Goal: Entertainment & Leisure: Consume media (video, audio)

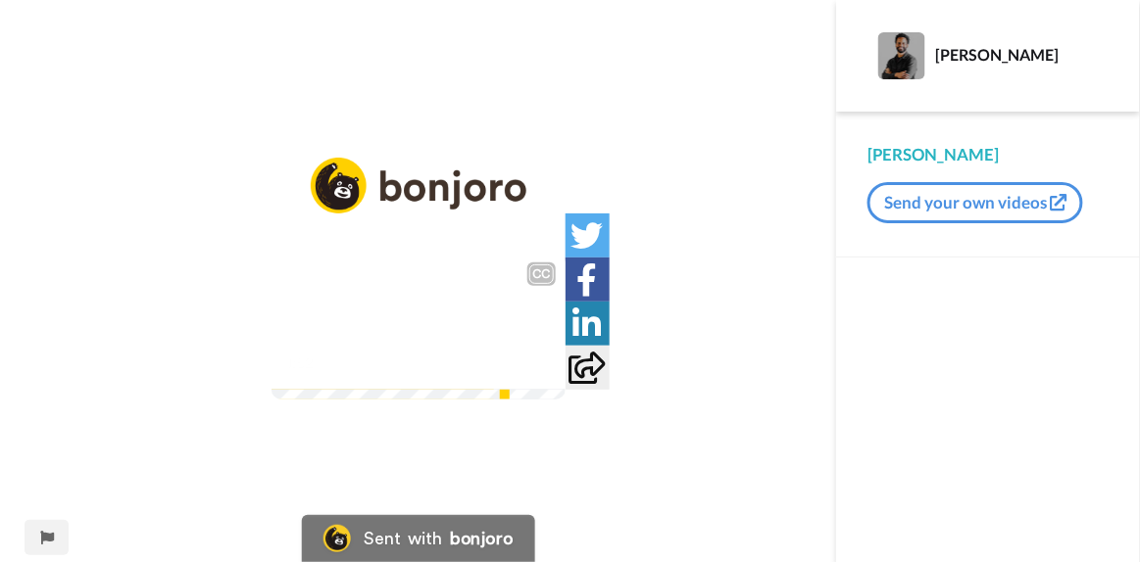
click at [565, 400] on video at bounding box center [418, 326] width 294 height 147
drag, startPoint x: 659, startPoint y: 455, endPoint x: 921, endPoint y: 519, distance: 269.5
click at [933, 494] on div at bounding box center [988, 410] width 304 height 305
click at [437, 319] on img at bounding box center [418, 326] width 294 height 147
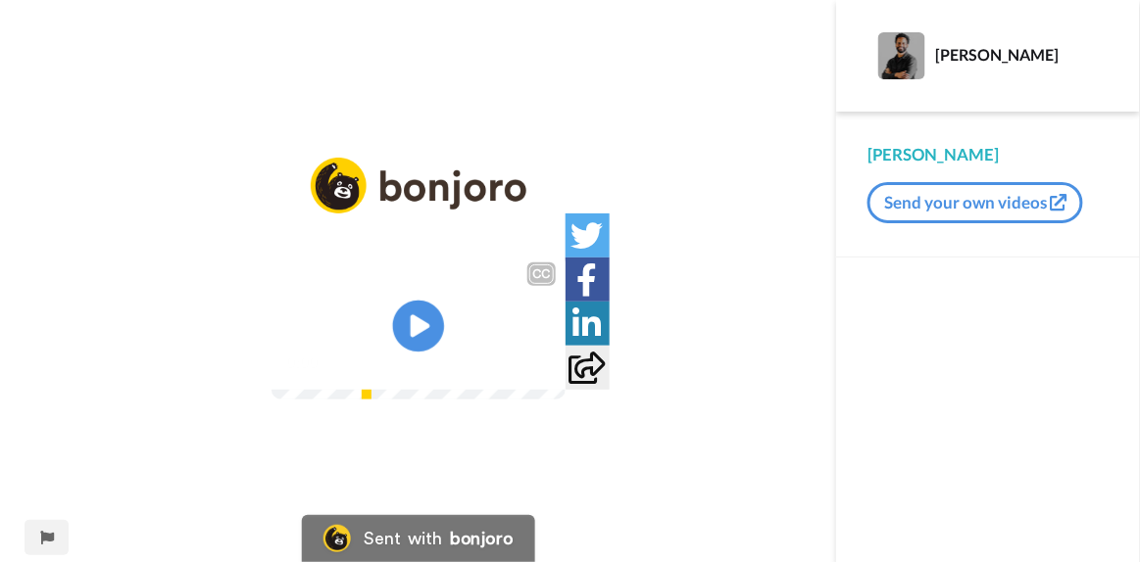
click at [416, 324] on icon "Play/Pause" at bounding box center [418, 326] width 52 height 93
drag, startPoint x: 595, startPoint y: 382, endPoint x: 975, endPoint y: 436, distance: 384.0
click at [975, 436] on div at bounding box center [988, 410] width 304 height 305
drag, startPoint x: 623, startPoint y: 439, endPoint x: 896, endPoint y: 355, distance: 285.1
click at [895, 355] on div at bounding box center [988, 410] width 304 height 305
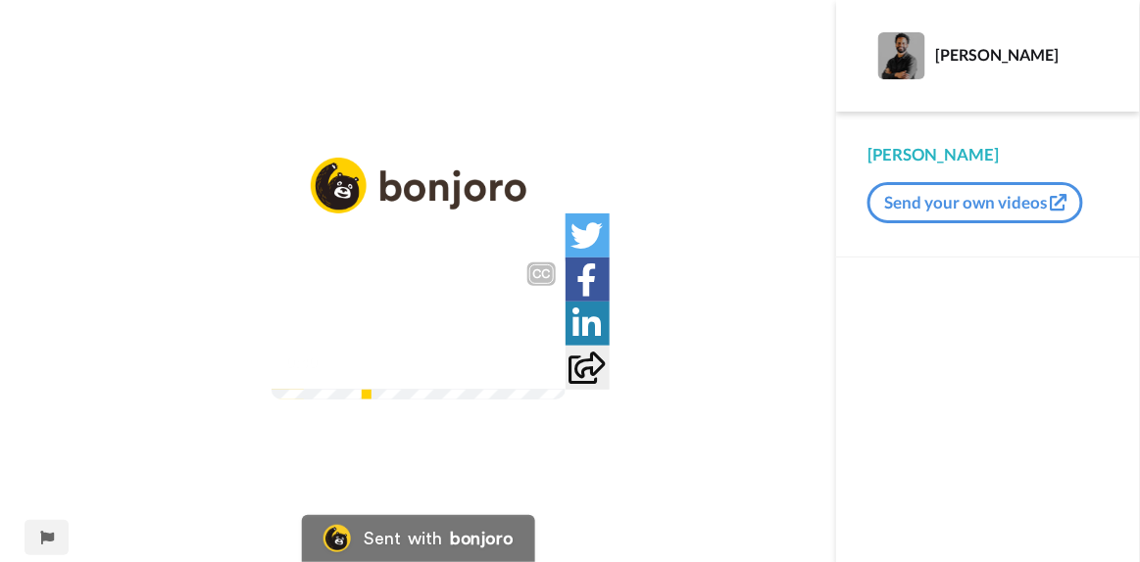
drag, startPoint x: 424, startPoint y: 390, endPoint x: 868, endPoint y: 381, distance: 443.9
click at [868, 381] on div at bounding box center [988, 410] width 304 height 305
click at [565, 390] on div "1:08 / 6:13" at bounding box center [418, 369] width 294 height 41
click at [565, 349] on div "sete, e aí eu fiz esse gráfico, eu peguei, basicamente eu copiei com esses valo…" at bounding box center [418, 313] width 294 height 71
click at [548, 372] on img at bounding box center [537, 362] width 21 height 21
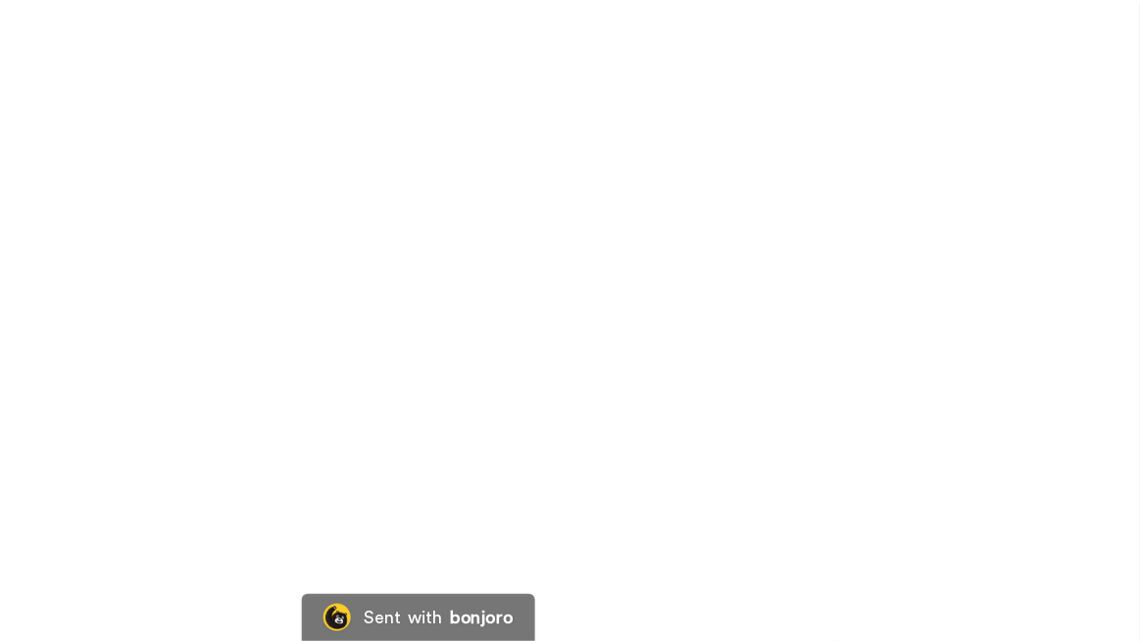
click at [383, 428] on video at bounding box center [570, 320] width 1140 height 641
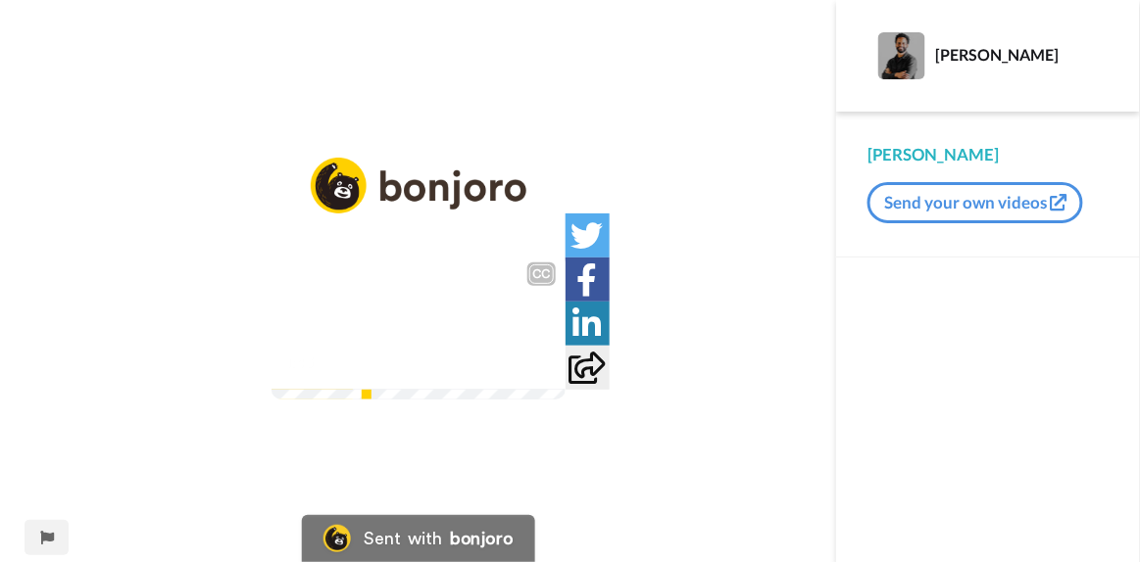
click at [421, 264] on video at bounding box center [418, 326] width 294 height 147
click at [548, 372] on img at bounding box center [537, 362] width 21 height 21
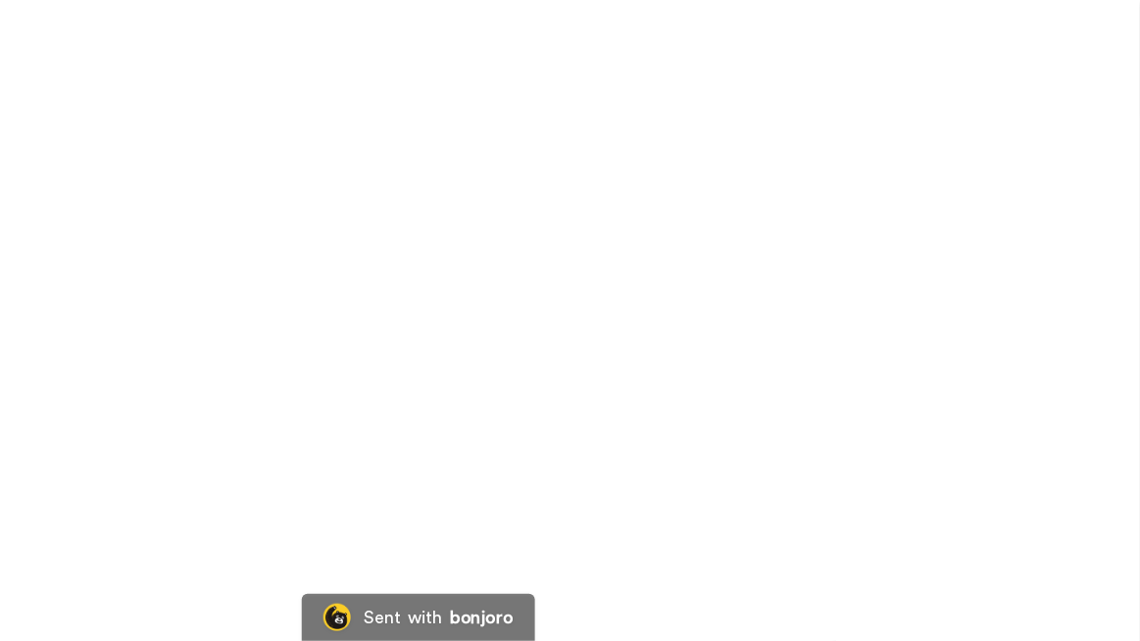
click at [940, 267] on video at bounding box center [570, 320] width 1140 height 641
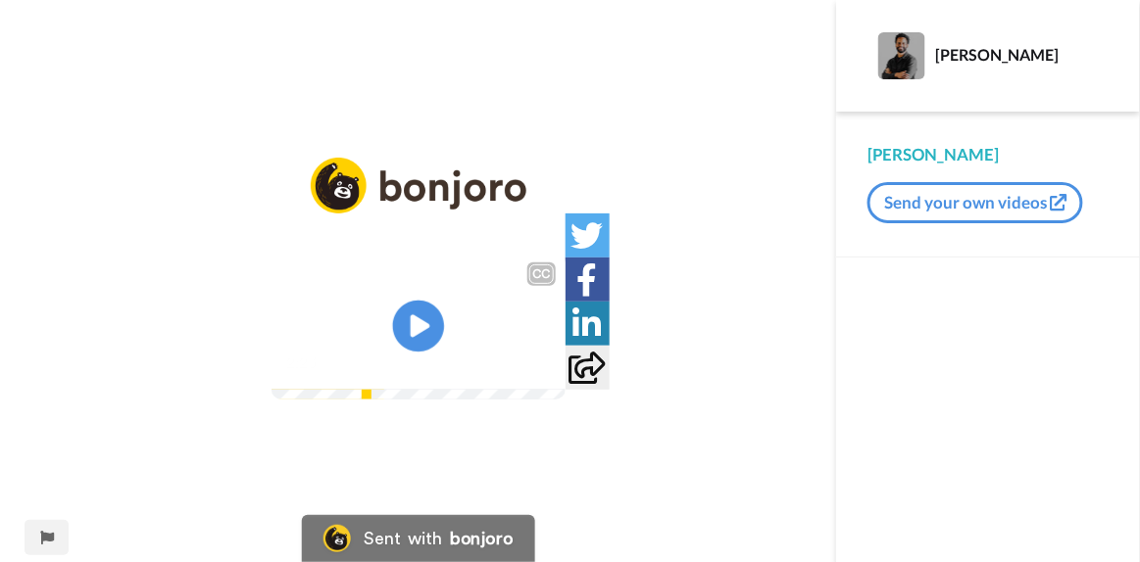
click at [397, 311] on icon "Play/Pause" at bounding box center [418, 326] width 52 height 93
click at [271, 283] on video at bounding box center [418, 326] width 294 height 147
click at [271, 294] on video at bounding box center [418, 326] width 294 height 147
click at [565, 390] on div "2:56 / 6:13" at bounding box center [418, 369] width 294 height 41
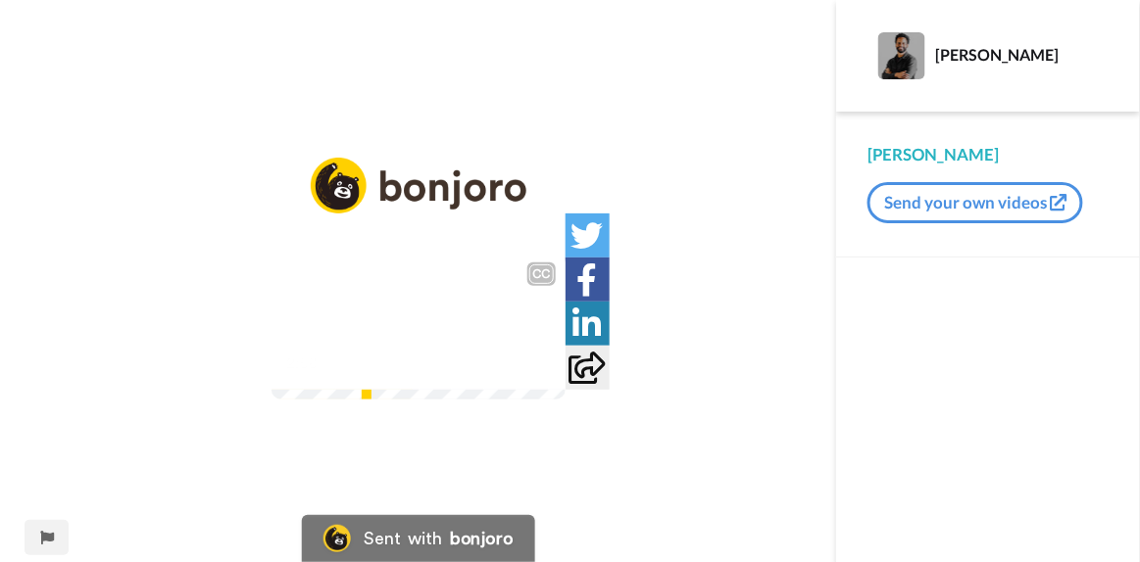
click at [552, 376] on div at bounding box center [537, 362] width 28 height 28
click at [548, 372] on img at bounding box center [537, 362] width 21 height 21
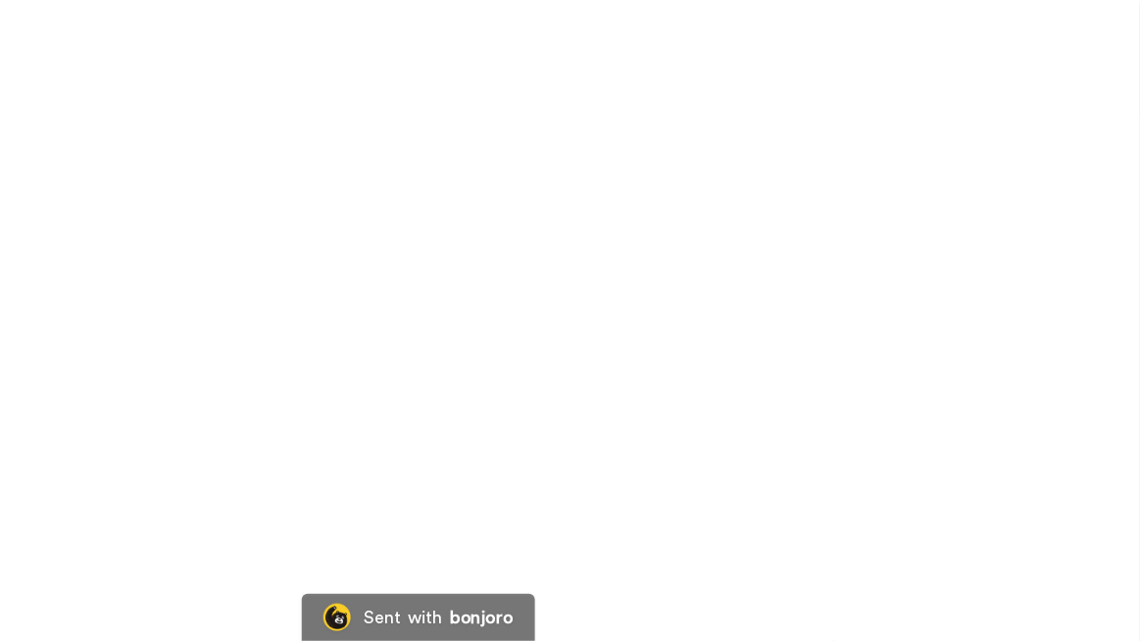
click at [880, 552] on video at bounding box center [570, 320] width 1140 height 641
